Goal: Task Accomplishment & Management: Use online tool/utility

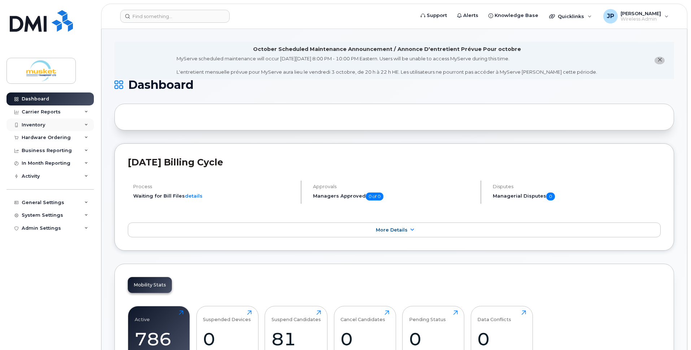
click at [51, 127] on div "Inventory" at bounding box center [49, 124] width 87 height 13
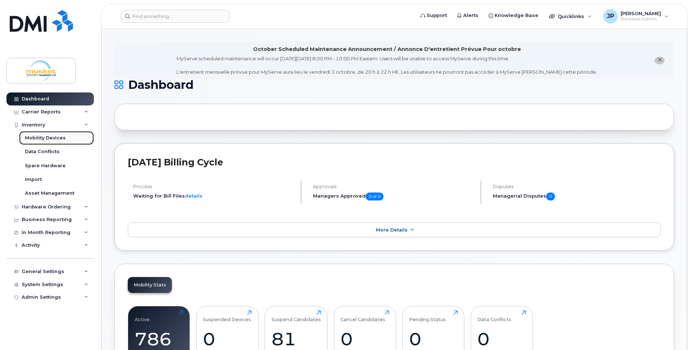
click at [44, 136] on div "Mobility Devices" at bounding box center [45, 138] width 41 height 6
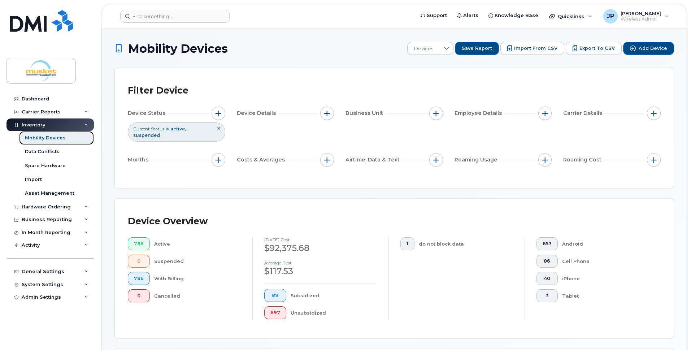
scroll to position [36, 0]
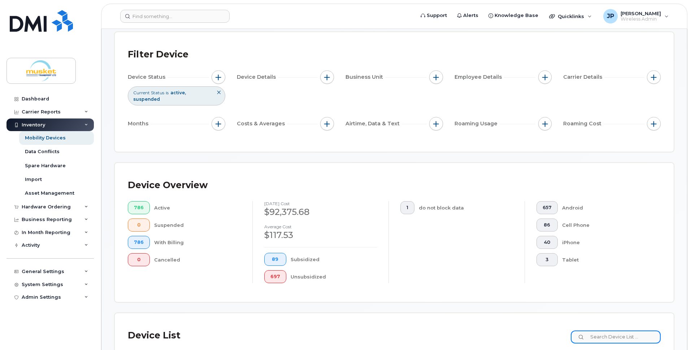
click at [593, 337] on input at bounding box center [616, 336] width 90 height 13
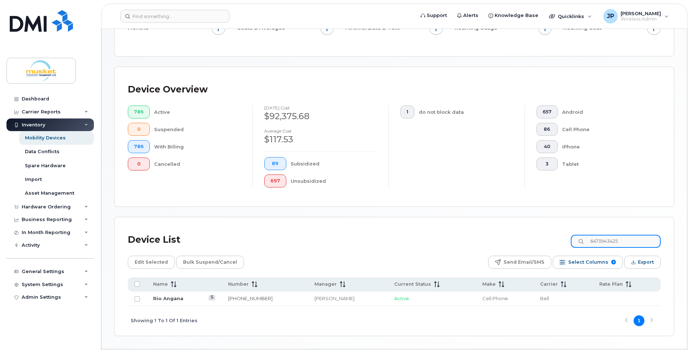
scroll to position [144, 0]
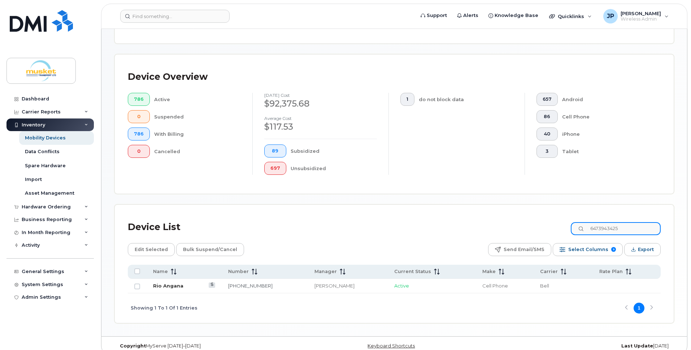
type input "6473943425"
click at [174, 286] on link "Rio Angana" at bounding box center [168, 286] width 30 height 6
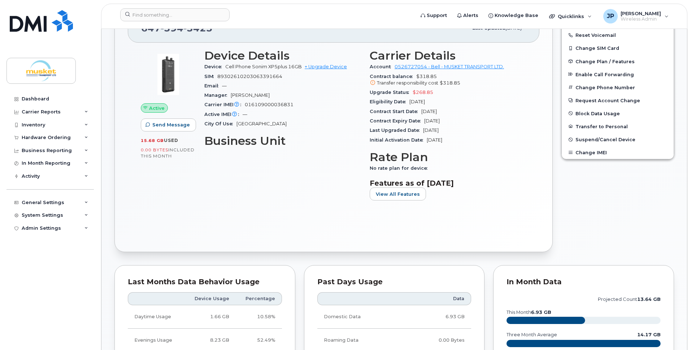
scroll to position [217, 0]
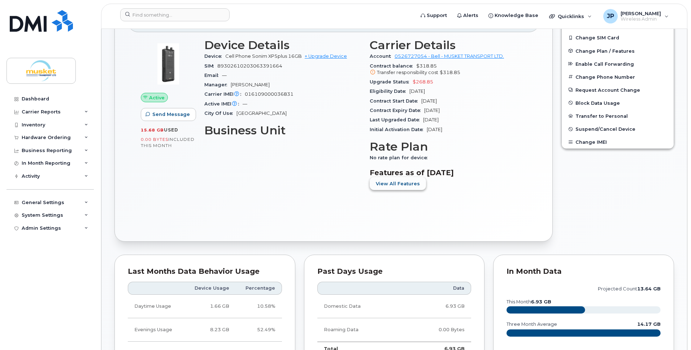
click at [404, 181] on span "View All Features" at bounding box center [398, 183] width 44 height 7
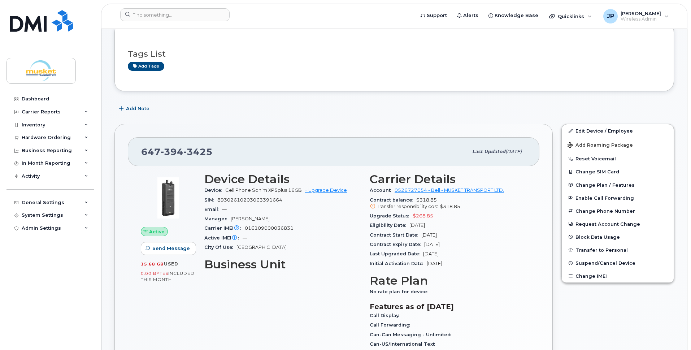
scroll to position [0, 0]
